Goal: Check status

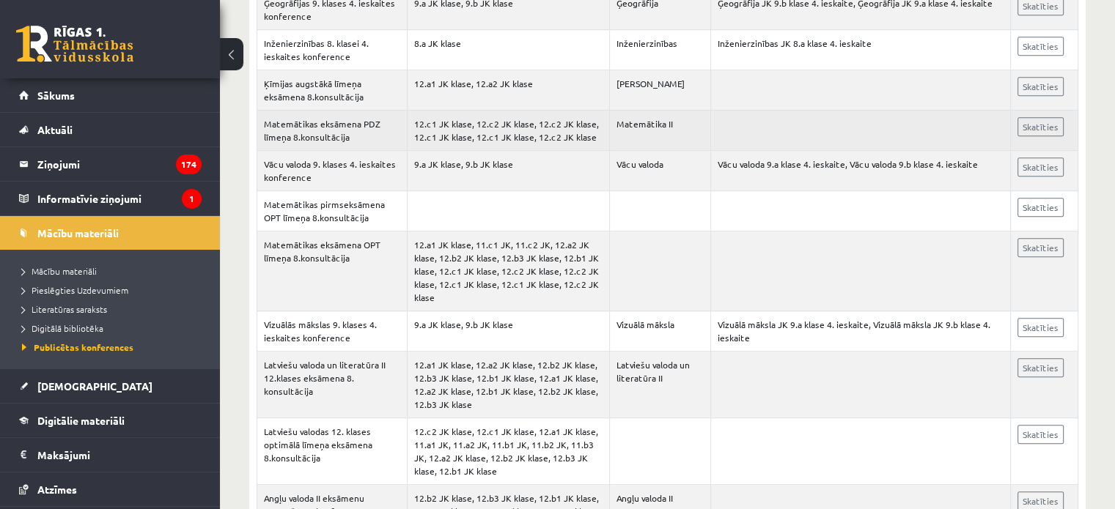
scroll to position [813, 0]
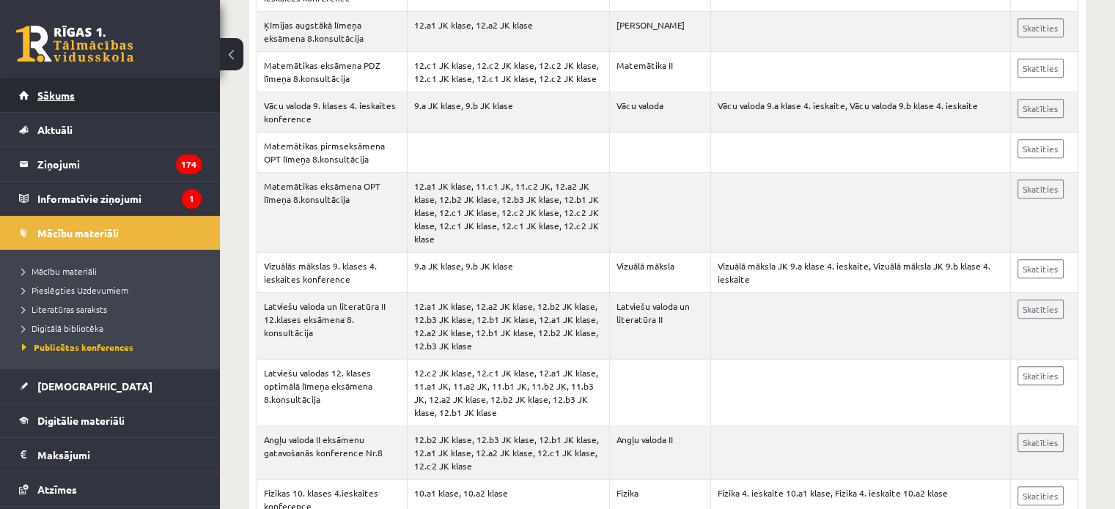
click at [47, 95] on span "Sākums" at bounding box center [55, 95] width 37 height 13
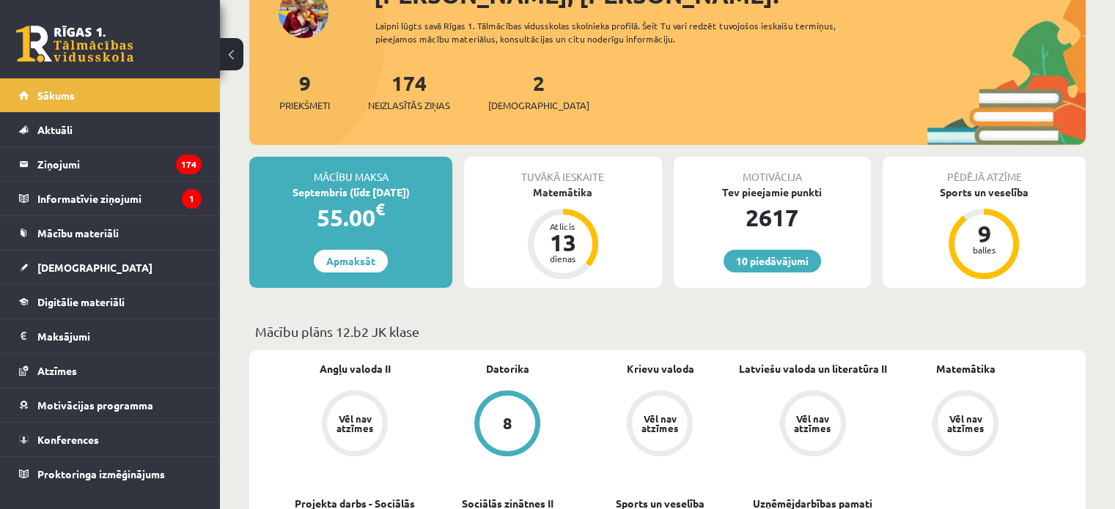
scroll to position [206, 0]
click at [519, 114] on div "9 Priekšmeti 174 Neizlasītās ziņas 2 Ieskaites" at bounding box center [667, 107] width 836 height 78
click at [520, 86] on link "2 Ieskaites" at bounding box center [538, 91] width 101 height 43
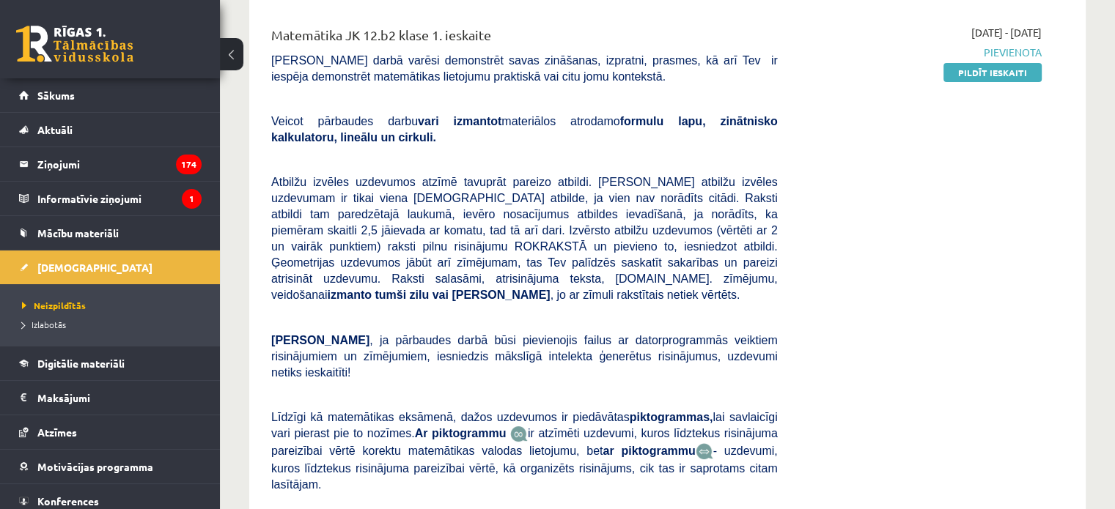
scroll to position [185, 0]
